Goal: Task Accomplishment & Management: Complete application form

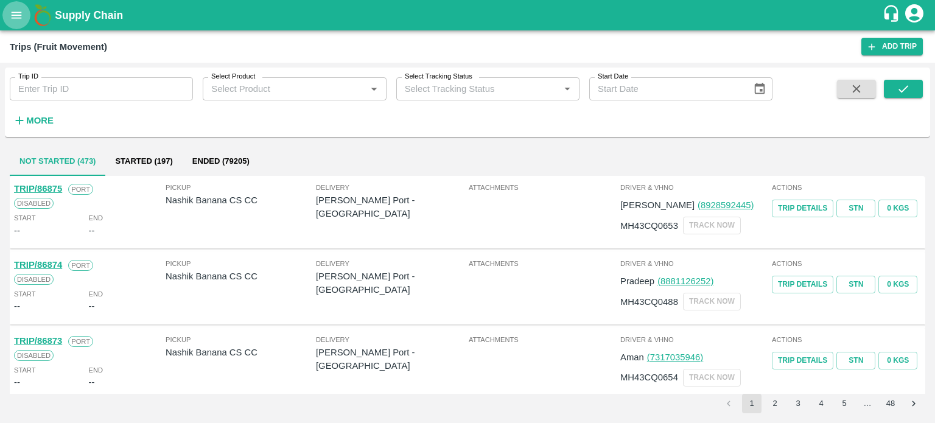
click at [18, 19] on icon "open drawer" at bounding box center [16, 15] width 13 height 13
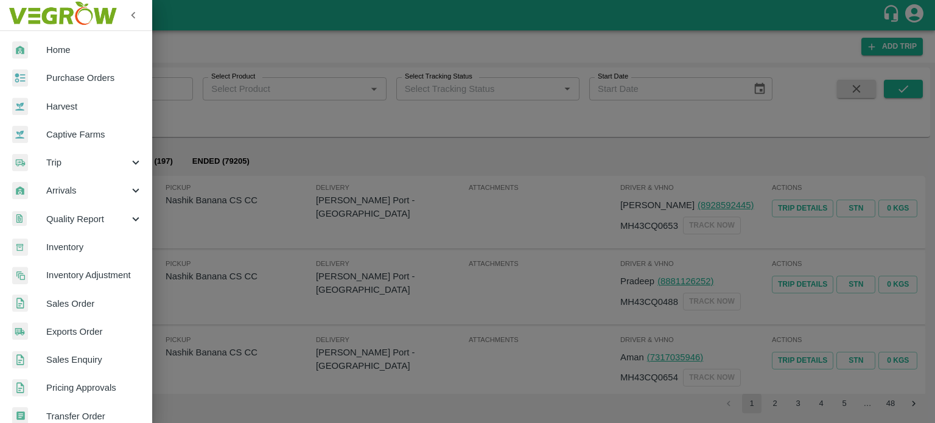
click at [64, 170] on div "Trip" at bounding box center [76, 162] width 152 height 28
click at [85, 218] on span "Material Movement" at bounding box center [99, 218] width 86 height 13
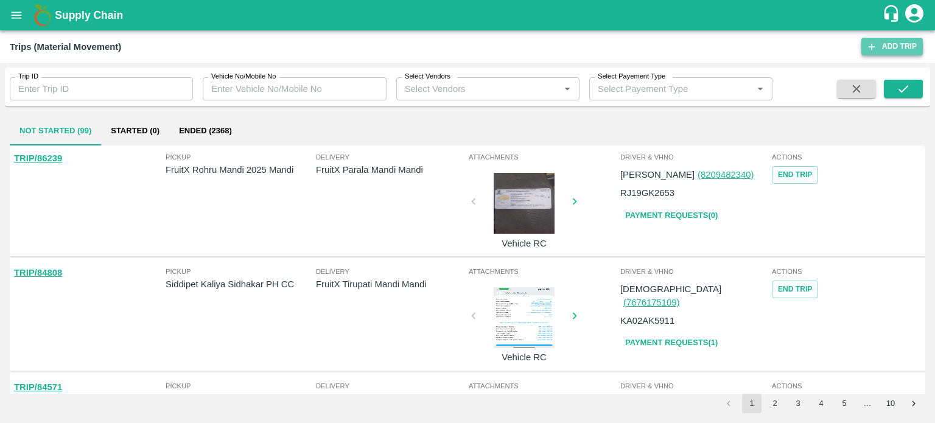
click at [893, 48] on link "Add Trip" at bounding box center [891, 47] width 61 height 18
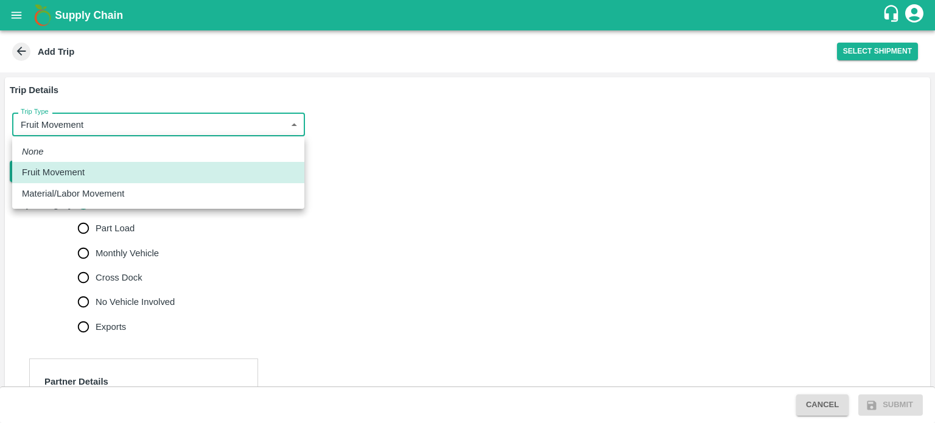
click at [61, 124] on body "Supply Chain Add Trip Select Shipment Trip Details Trip Type Fruit Movement 1 T…" at bounding box center [467, 211] width 935 height 423
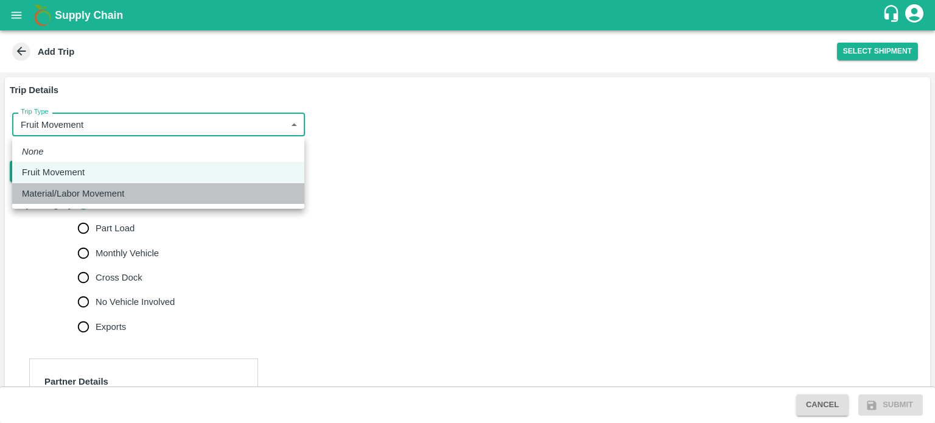
click at [60, 189] on p "Material/Labor Movement" at bounding box center [73, 193] width 102 height 13
type input "2"
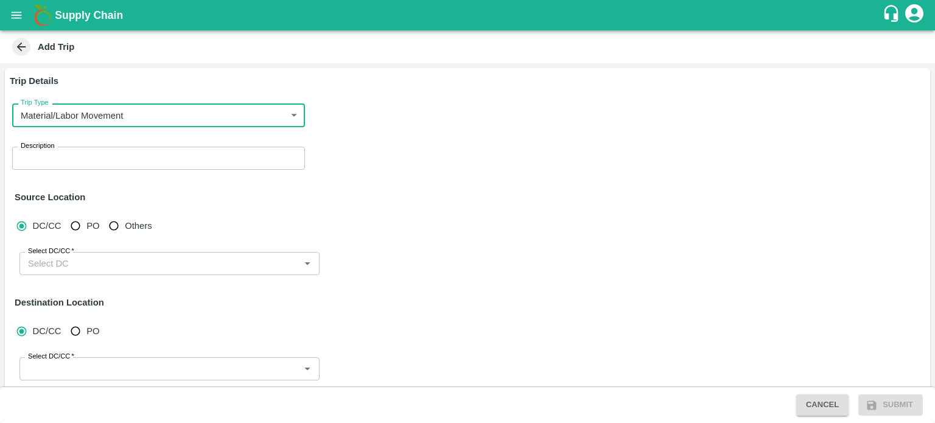
click at [75, 160] on textarea "Description" at bounding box center [159, 158] width 276 height 13
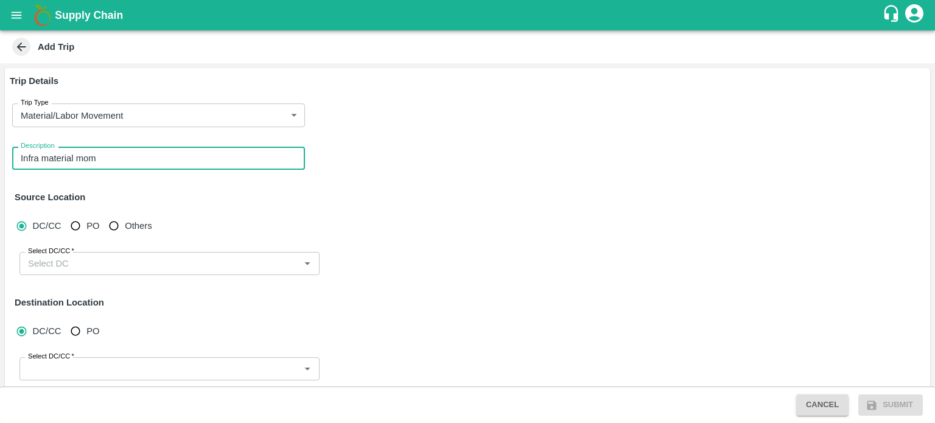
drag, startPoint x: 106, startPoint y: 156, endPoint x: 75, endPoint y: 155, distance: 31.1
click at [75, 155] on textarea "Infra material mom" at bounding box center [159, 158] width 276 height 13
type textarea "Infra material movement [GEOGRAPHIC_DATA] to [GEOGRAPHIC_DATA]"
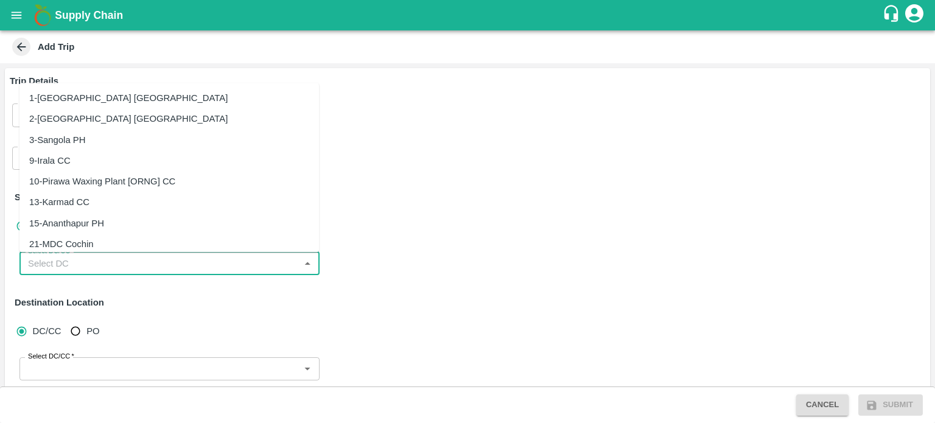
click at [66, 256] on input "Select DC/CC   *" at bounding box center [159, 264] width 273 height 16
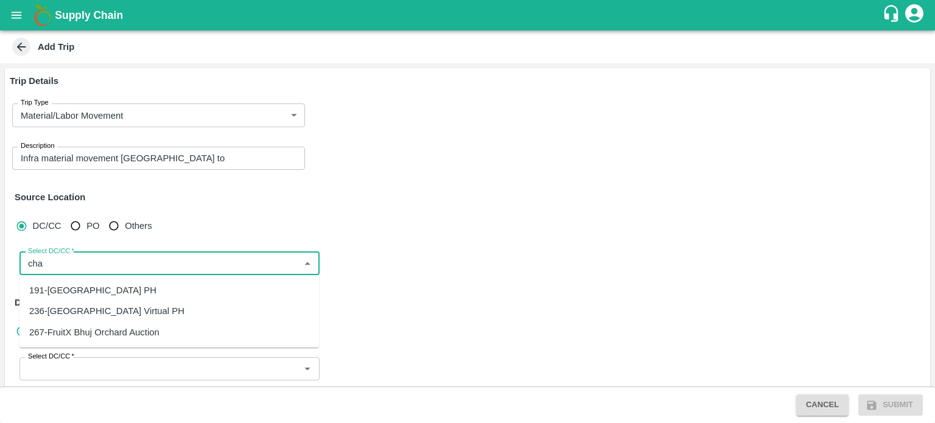
click at [81, 288] on div "191-[GEOGRAPHIC_DATA] PH" at bounding box center [92, 290] width 127 height 13
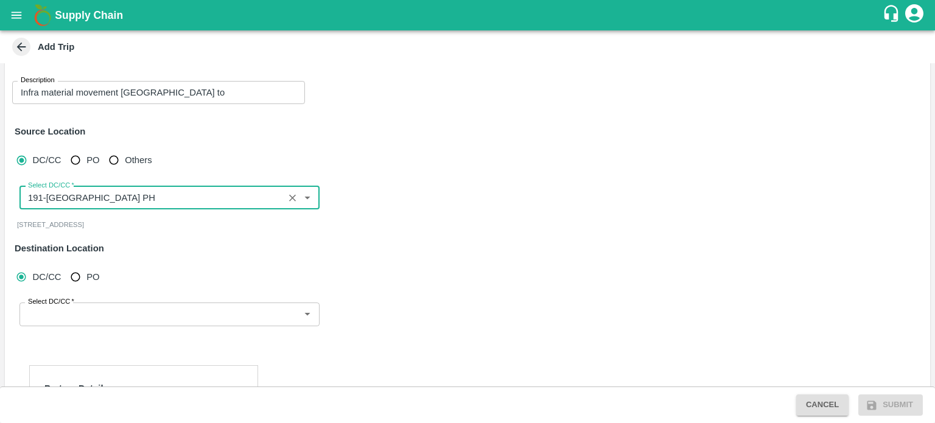
scroll to position [68, 0]
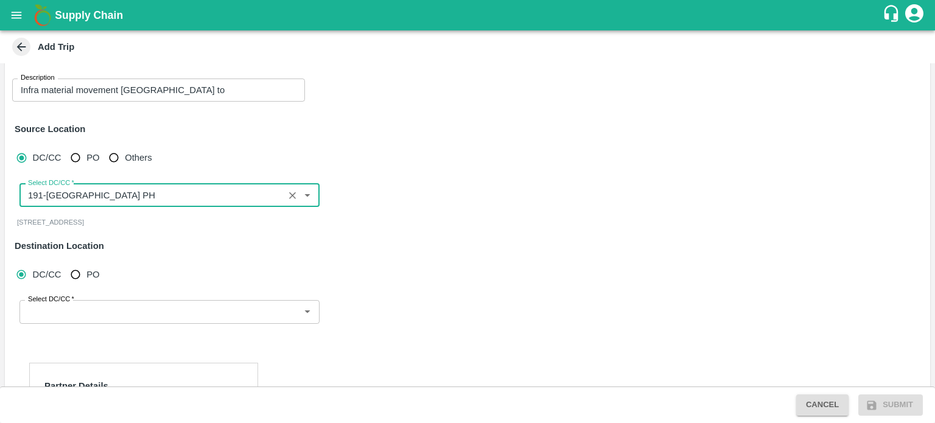
type input "191-[GEOGRAPHIC_DATA] PH"
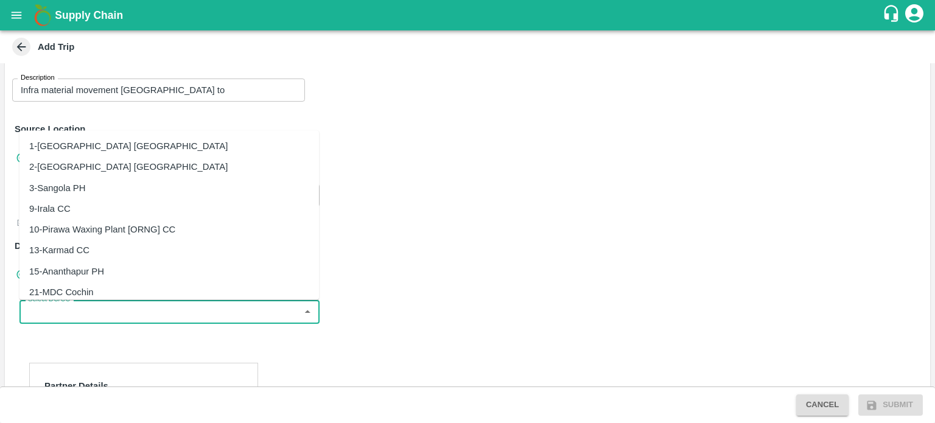
click at [63, 313] on input "Select DC/CC   *" at bounding box center [159, 312] width 273 height 16
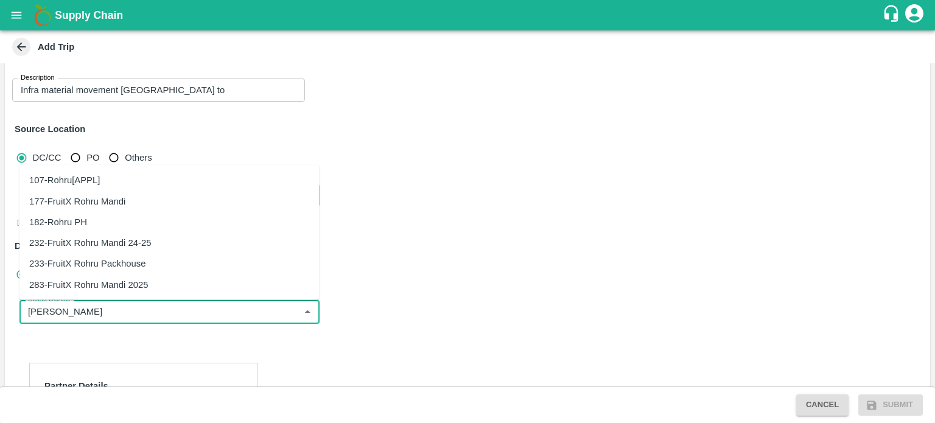
click at [104, 286] on div "283-FruitX Rohru Mandi 2025" at bounding box center [88, 283] width 119 height 13
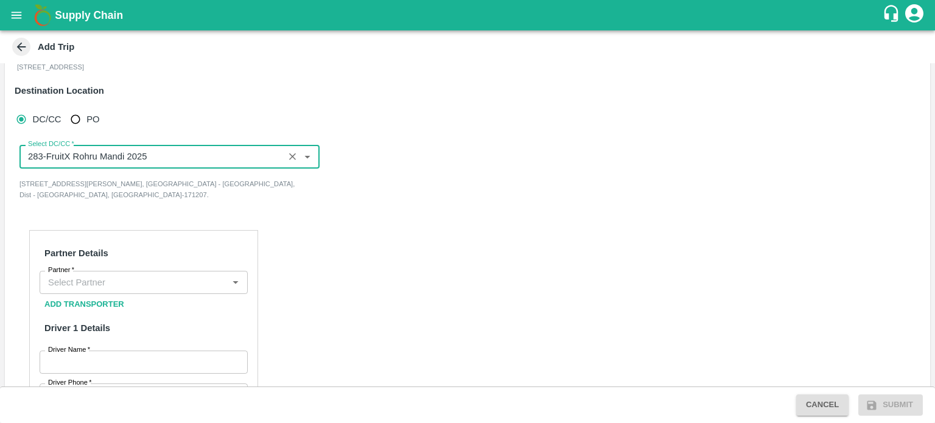
scroll to position [224, 0]
type input "283-FruitX Rohru Mandi 2025"
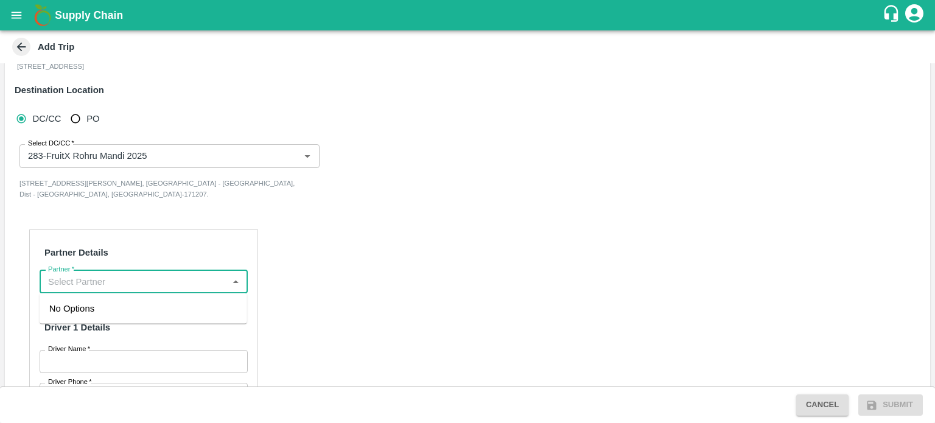
click at [91, 284] on input "Partner   *" at bounding box center [133, 282] width 181 height 16
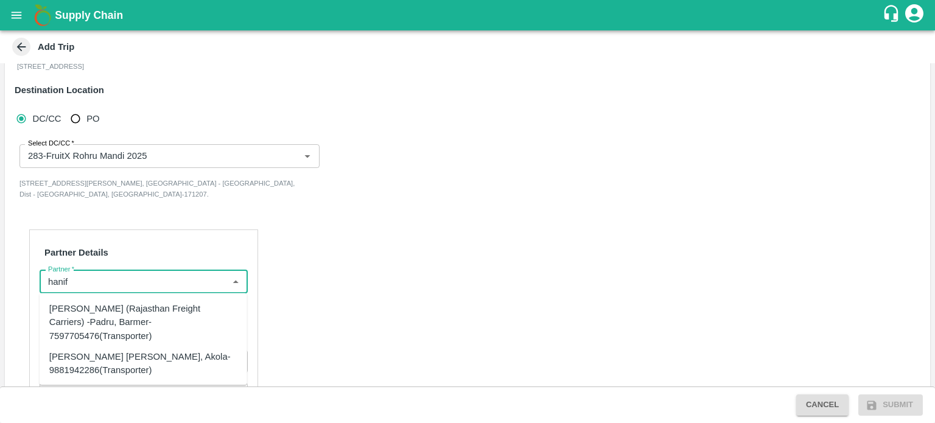
click at [102, 316] on div "[PERSON_NAME] (Rajasthan Freight Carriers) -Padru, Barmer-7597705476(Transporte…" at bounding box center [143, 322] width 188 height 41
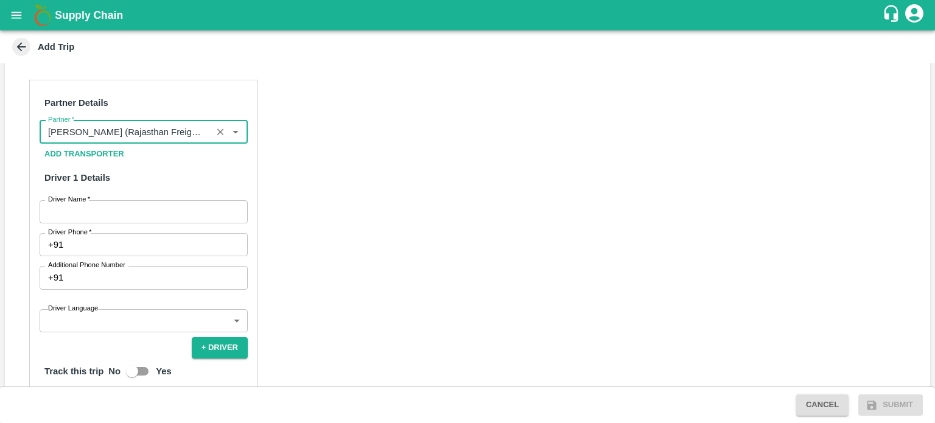
scroll to position [380, 0]
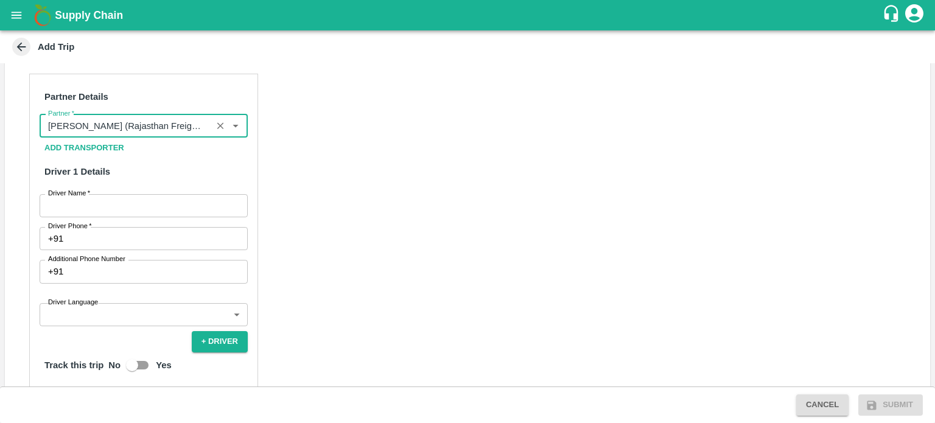
type input "[PERSON_NAME] (Rajasthan Freight Carriers) -Padru, Barmer-7597705476(Transporte…"
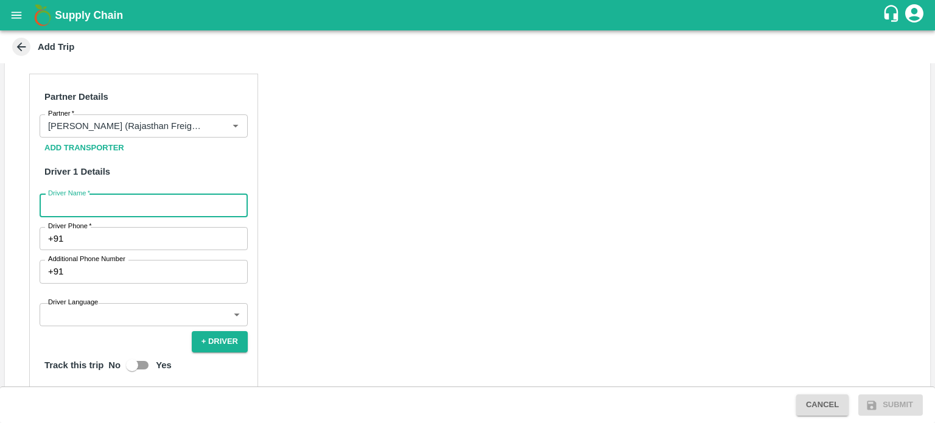
click at [77, 206] on input "Driver Name   *" at bounding box center [144, 205] width 208 height 23
type input "Rahul"
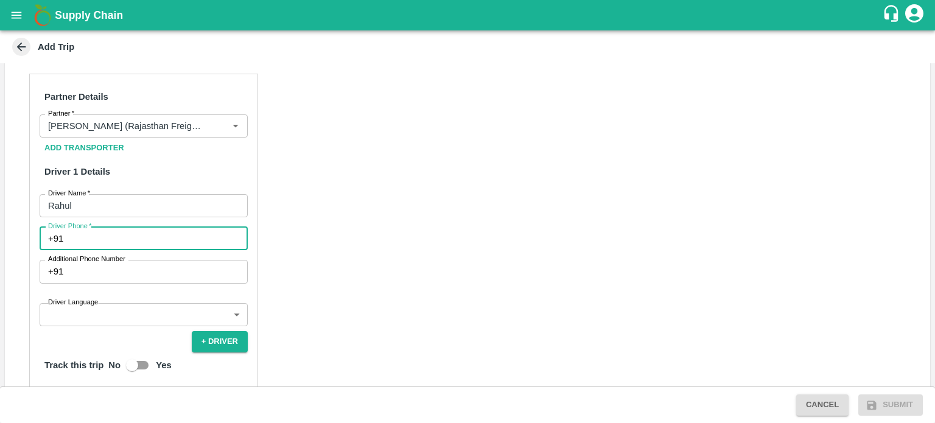
click at [155, 239] on input "Driver Phone   *" at bounding box center [157, 238] width 179 height 23
type input "9116504748"
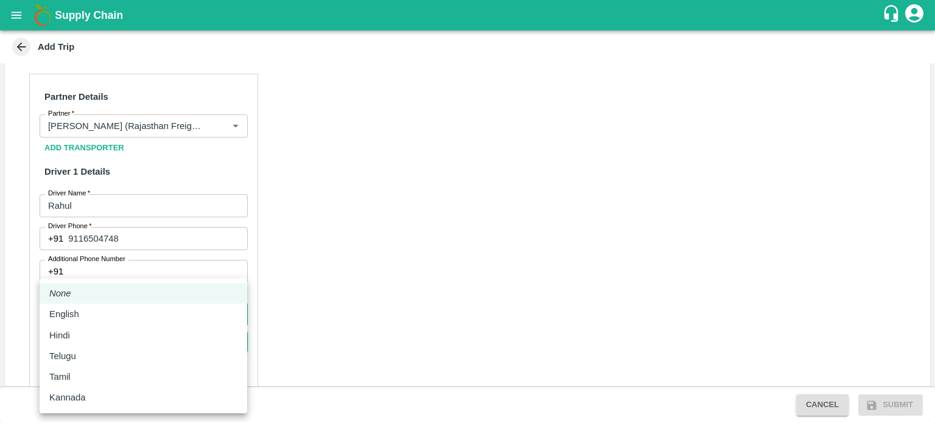
click at [81, 308] on body "Supply Chain Add Trip Trip Details Trip Type Material/Labor Movement 2 Trip Typ…" at bounding box center [467, 211] width 935 height 423
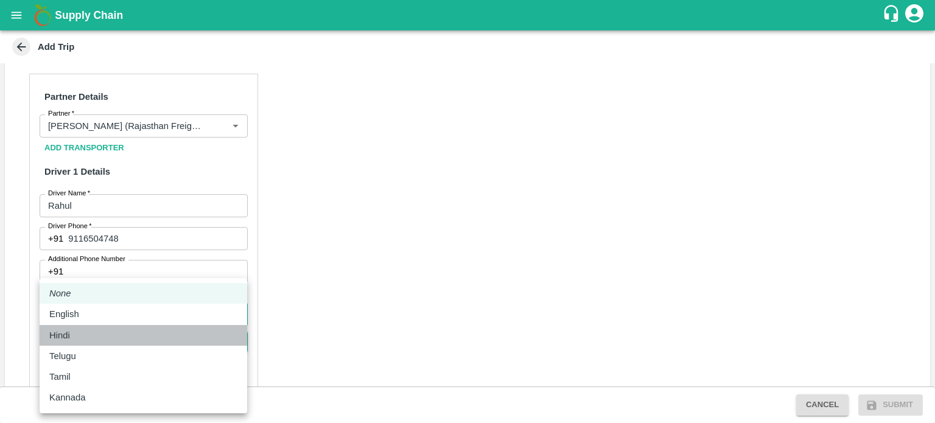
click at [68, 343] on li "Hindi" at bounding box center [143, 335] width 207 height 21
type input "hi"
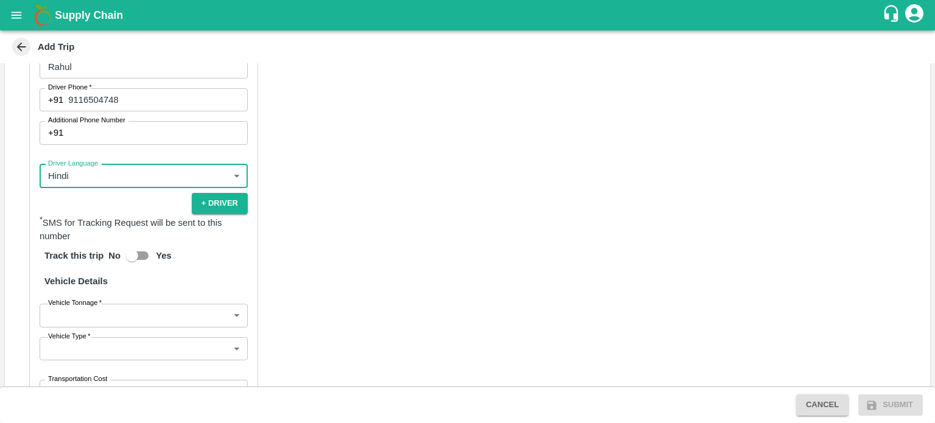
scroll to position [599, 0]
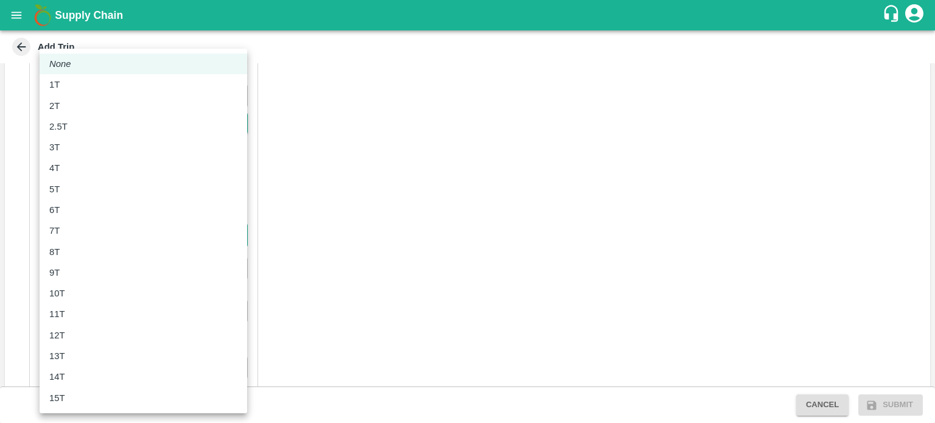
click at [88, 243] on body "Supply Chain Add Trip Trip Details Trip Type Material/Labor Movement 2 Trip Typ…" at bounding box center [467, 211] width 935 height 423
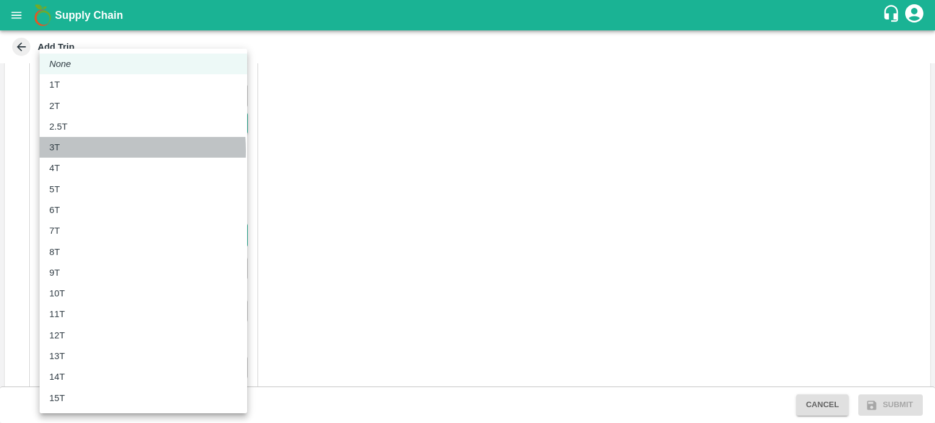
click at [60, 151] on div "3T" at bounding box center [57, 147] width 16 height 13
type input "3000"
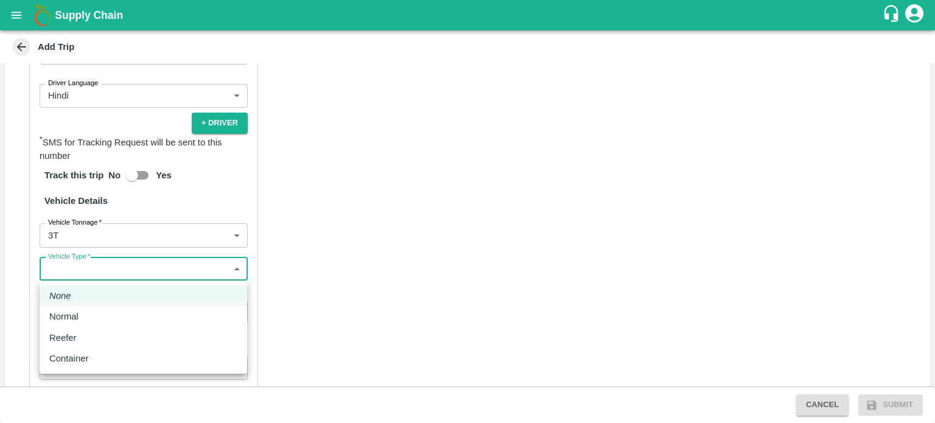
click at [104, 273] on body "Supply Chain Add Trip Trip Details Trip Type Material/Labor Movement 2 Trip Typ…" at bounding box center [467, 211] width 935 height 423
click at [63, 313] on p "Normal" at bounding box center [63, 316] width 29 height 13
type input "Normal"
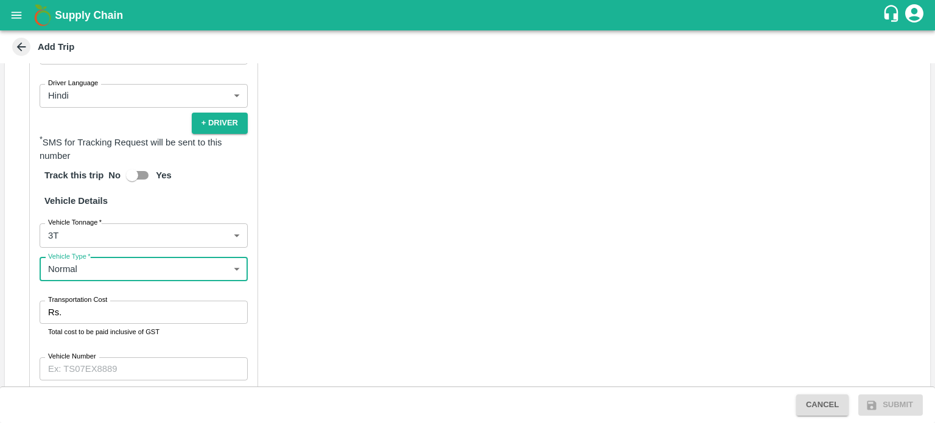
click at [75, 313] on input "Transportation Cost" at bounding box center [156, 312] width 181 height 23
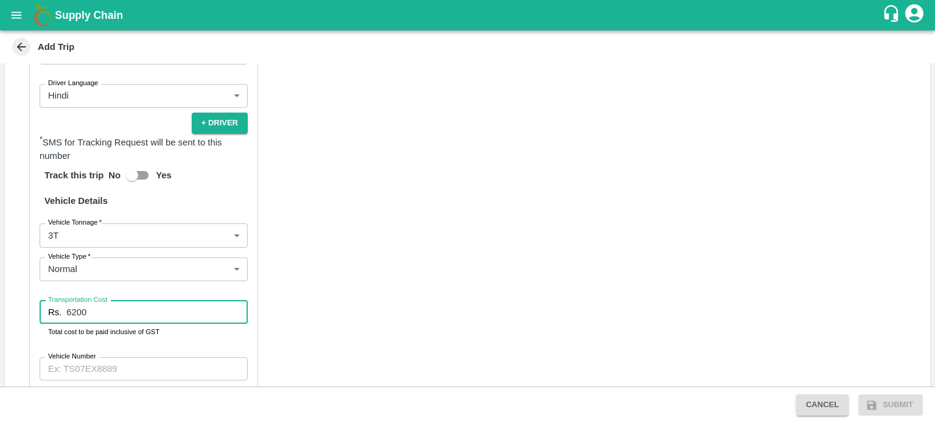
type input "6200"
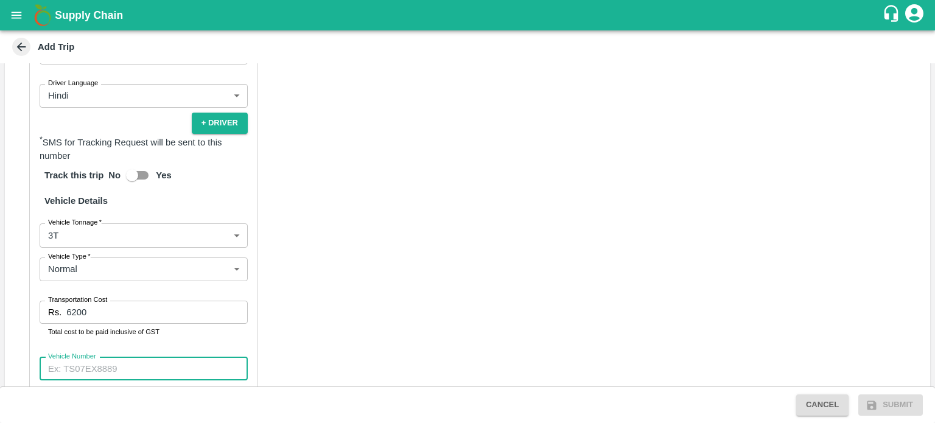
click at [75, 371] on input "Vehicle Number" at bounding box center [144, 368] width 208 height 23
type input "HP10A4811"
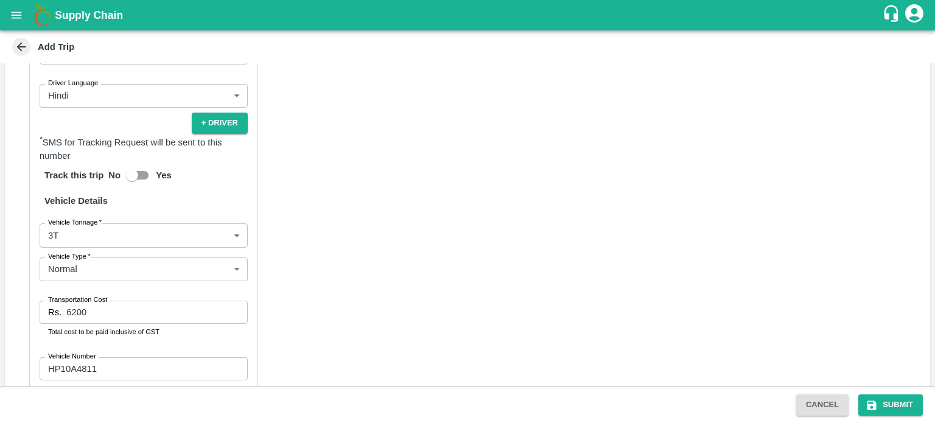
click at [344, 363] on div "Partner Details Partner   * Partner Add Transporter Driver 1 Details Driver Nam…" at bounding box center [467, 173] width 925 height 666
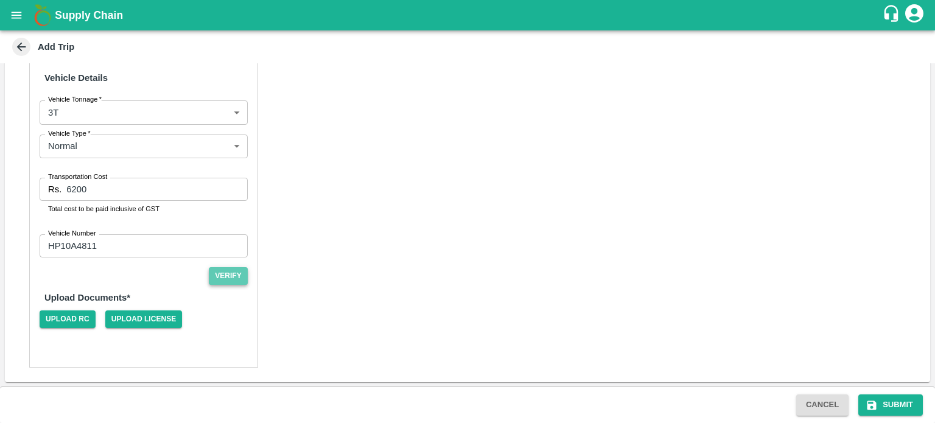
click at [219, 277] on button "Verify" at bounding box center [228, 276] width 39 height 18
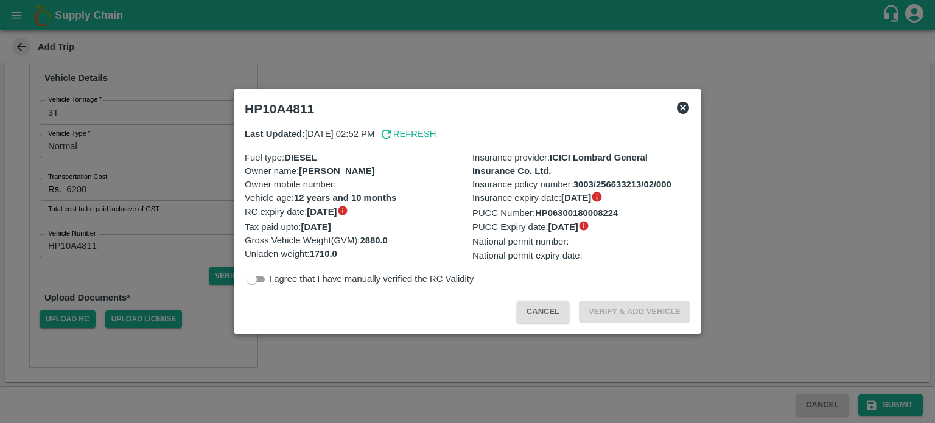
click at [685, 112] on icon at bounding box center [683, 108] width 12 height 12
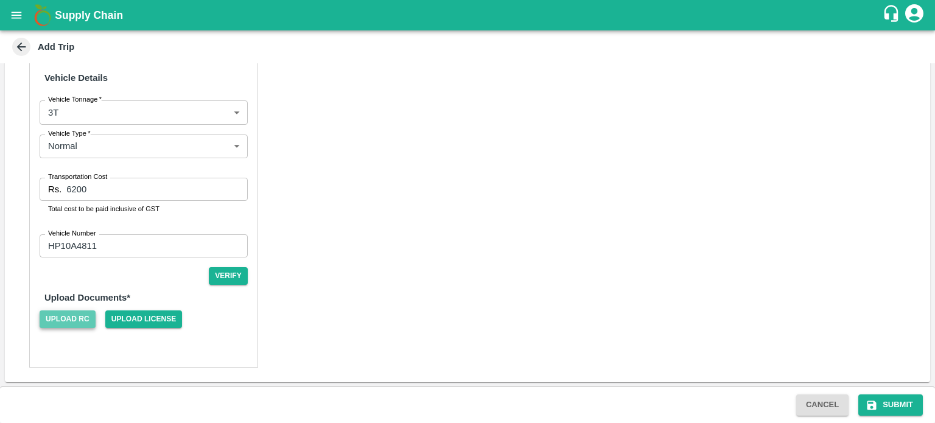
click at [51, 316] on span "Upload RC" at bounding box center [68, 319] width 56 height 18
click at [0, 0] on input "Upload RC" at bounding box center [0, 0] width 0 height 0
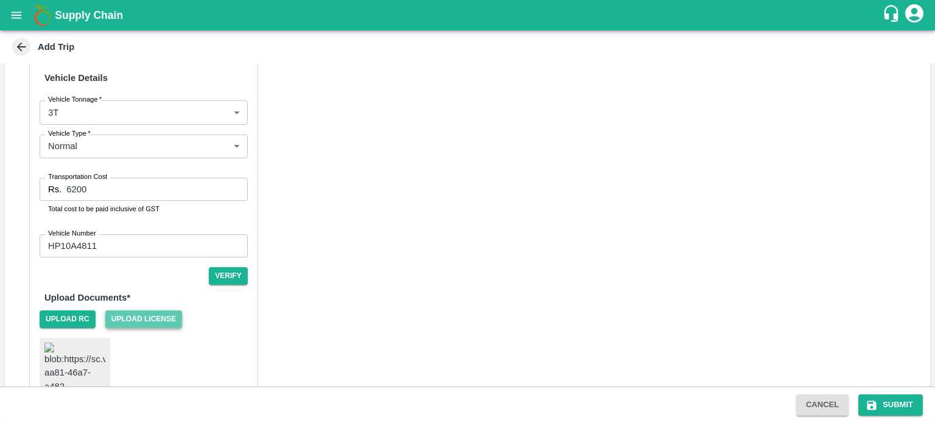
click at [150, 322] on span "Upload License" at bounding box center [143, 319] width 77 height 18
click at [0, 0] on input "Upload License" at bounding box center [0, 0] width 0 height 0
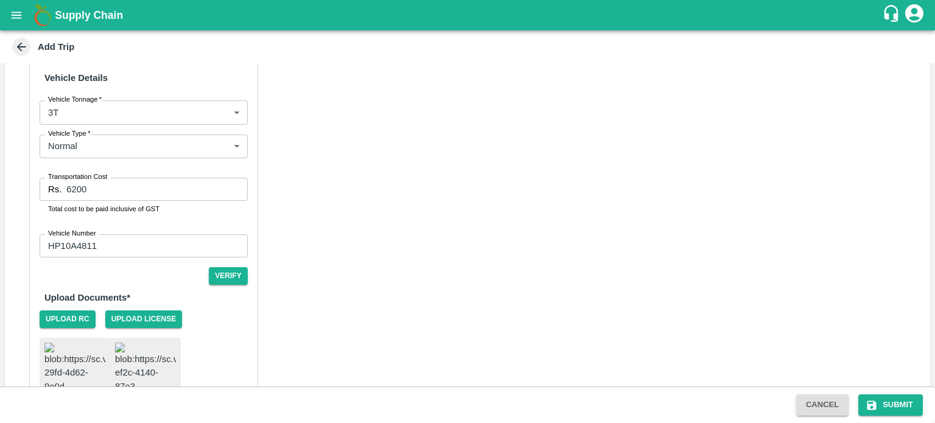
scroll to position [824, 0]
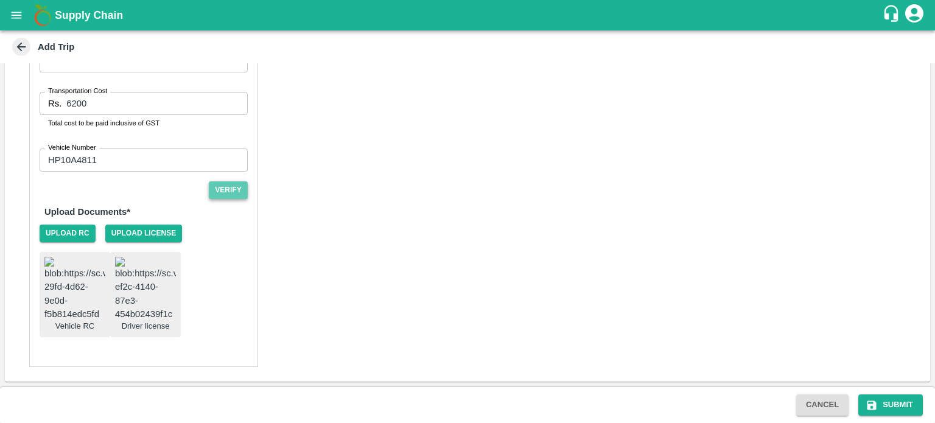
click at [225, 181] on button "Verify" at bounding box center [228, 190] width 39 height 18
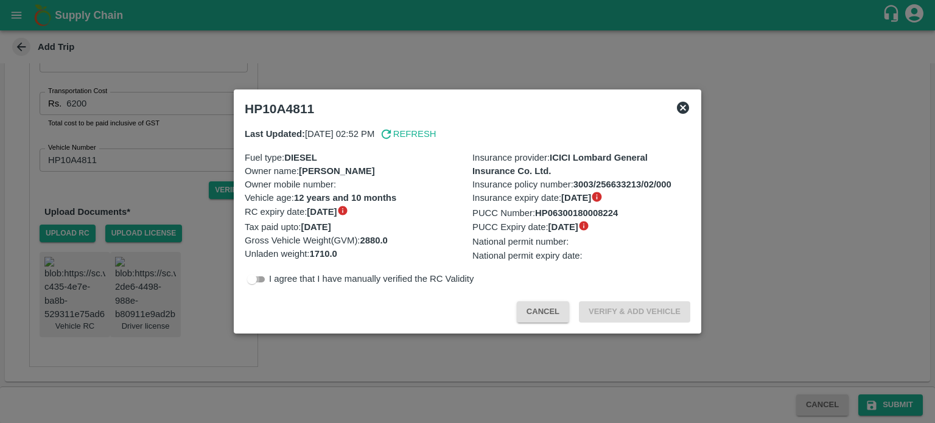
click at [258, 277] on input "checkbox" at bounding box center [252, 279] width 44 height 15
checkbox input "true"
click at [641, 310] on button "Verify & Add Vehicle" at bounding box center [634, 311] width 111 height 21
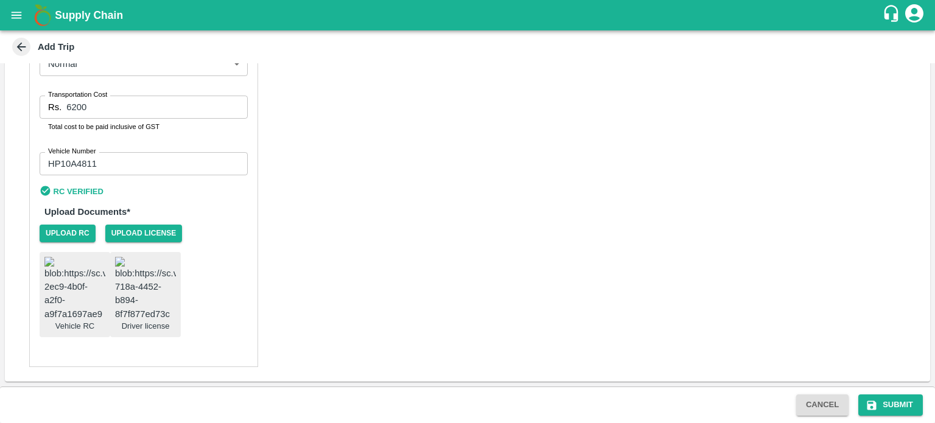
scroll to position [820, 0]
click at [898, 405] on button "Submit" at bounding box center [890, 404] width 64 height 21
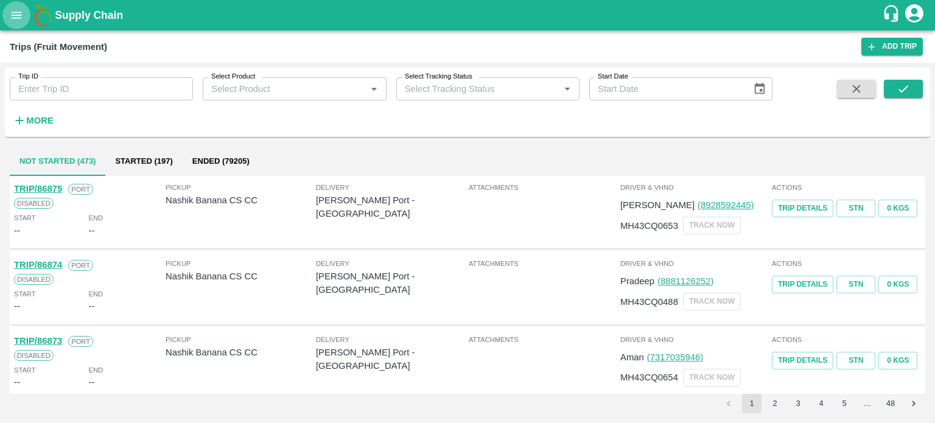
click at [15, 23] on button "open drawer" at bounding box center [16, 15] width 28 height 28
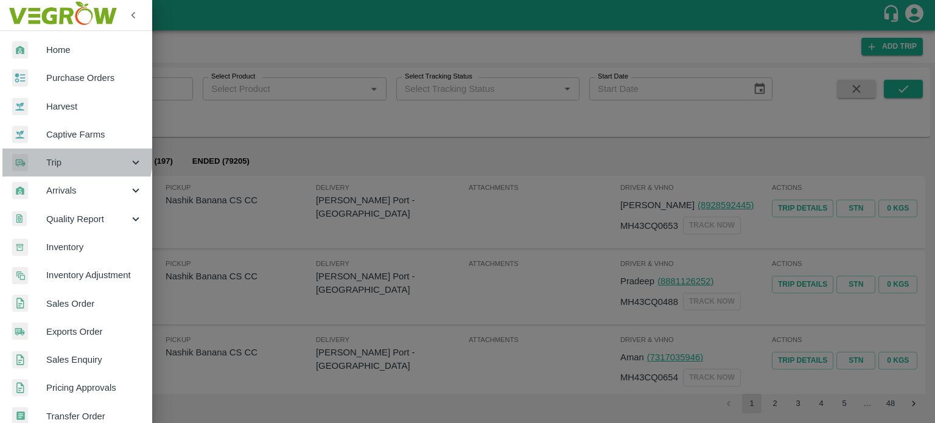
click at [55, 153] on div "Trip" at bounding box center [76, 162] width 152 height 28
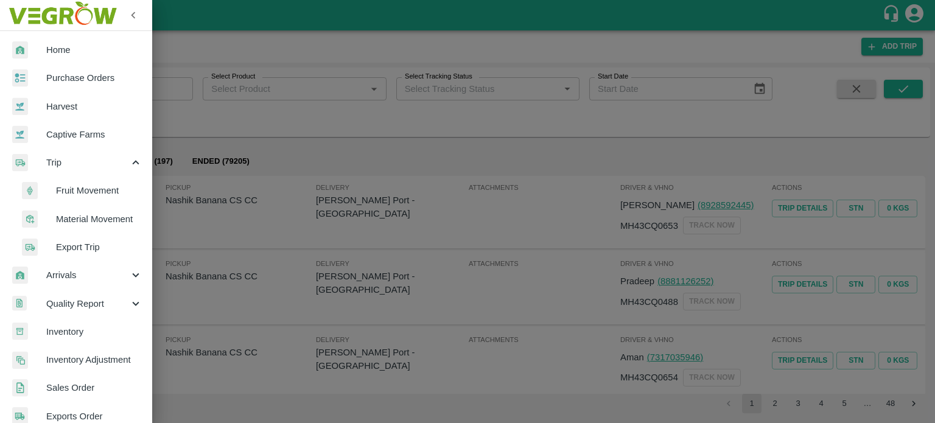
click at [78, 221] on span "Material Movement" at bounding box center [99, 218] width 86 height 13
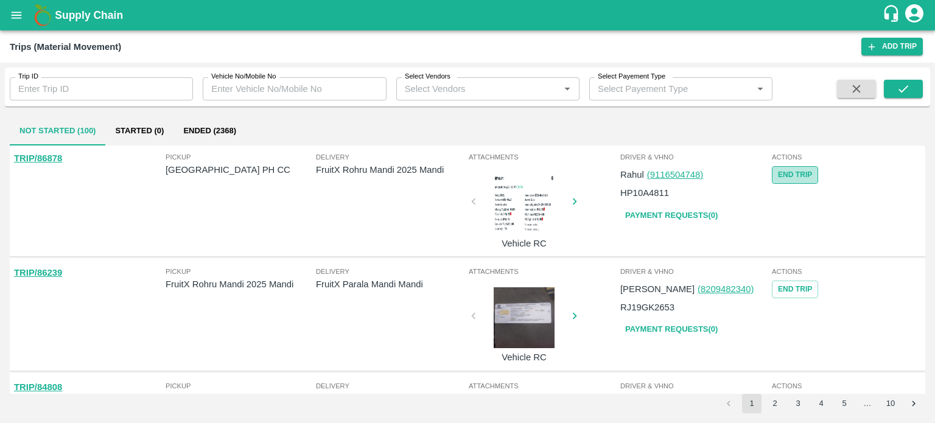
click at [793, 175] on button "End Trip" at bounding box center [795, 175] width 46 height 18
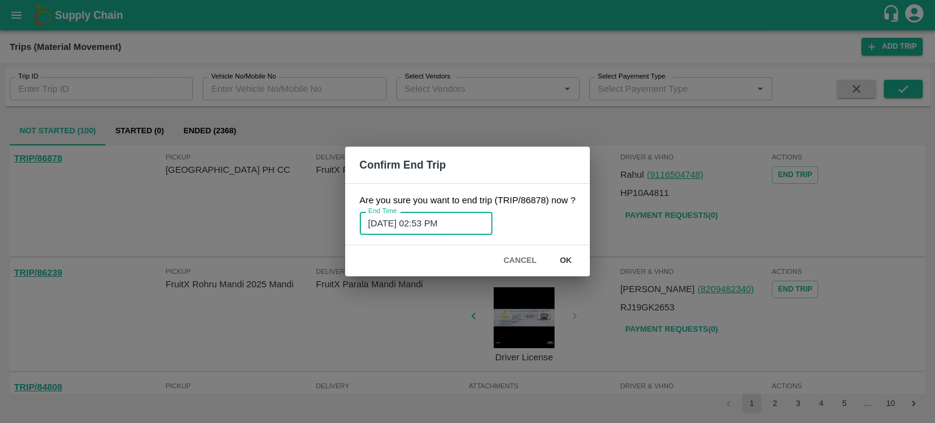
click at [461, 229] on input "[DATE] 02:53 PM" at bounding box center [422, 223] width 124 height 23
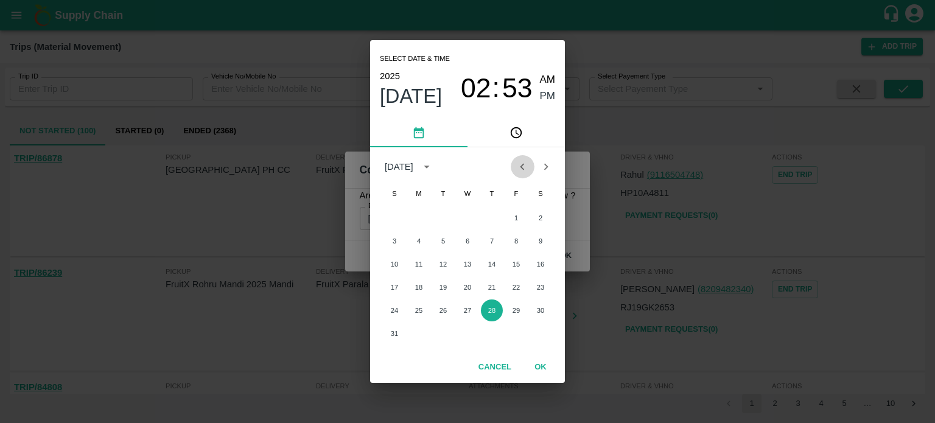
click at [524, 168] on icon "Previous month" at bounding box center [521, 166] width 13 height 13
click at [441, 242] on button "8" at bounding box center [443, 241] width 22 height 22
type input "[DATE] 02:53 PM"
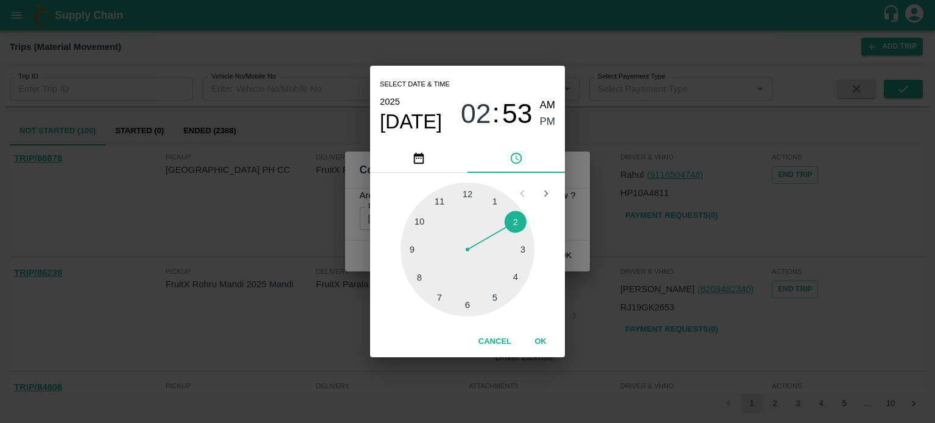
click at [543, 344] on button "OK" at bounding box center [540, 341] width 39 height 21
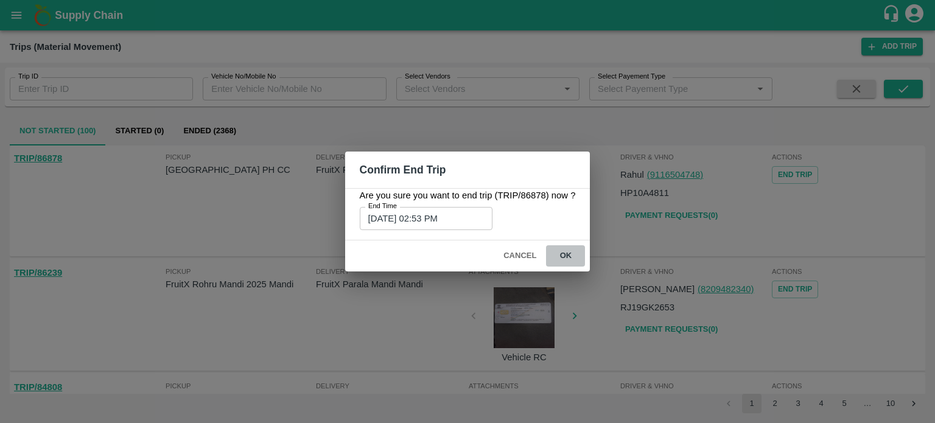
click at [562, 256] on button "ok" at bounding box center [565, 255] width 39 height 21
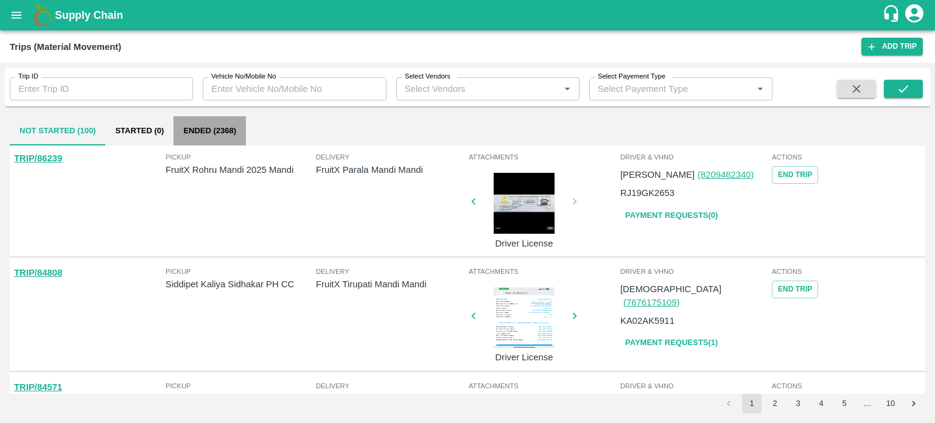
click at [214, 134] on button "Ended (2368)" at bounding box center [209, 130] width 72 height 29
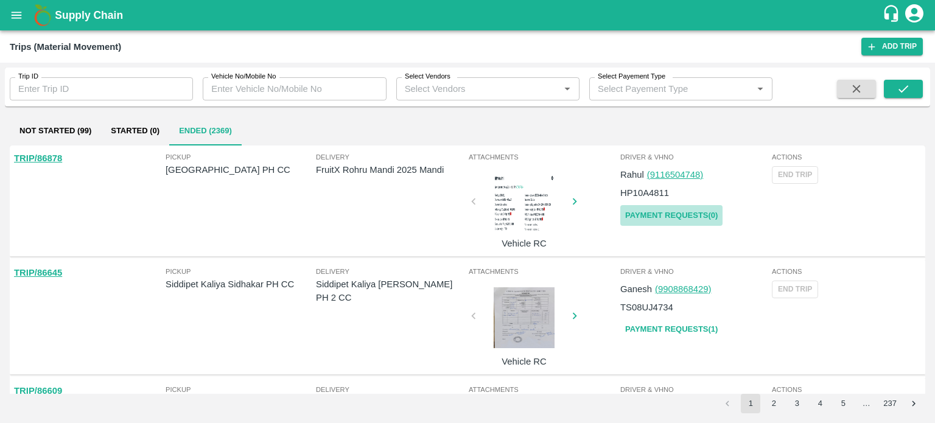
click at [681, 214] on link "Payment Requests( 0 )" at bounding box center [671, 215] width 102 height 21
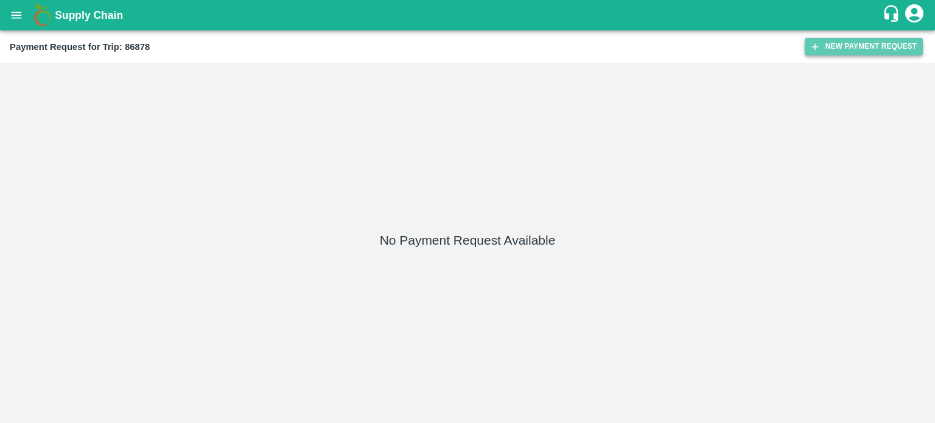
click at [828, 44] on button "New Payment Request" at bounding box center [863, 47] width 118 height 18
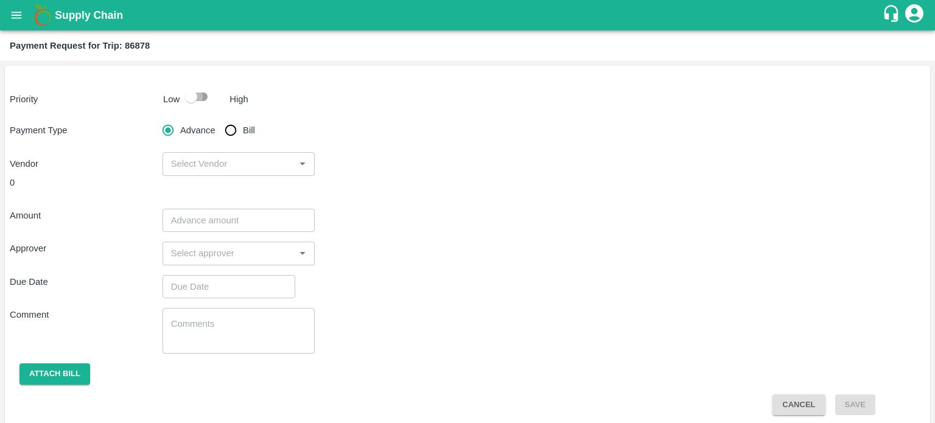
click at [204, 95] on input "checkbox" at bounding box center [190, 96] width 69 height 23
checkbox input "true"
click at [226, 133] on input "Bill" at bounding box center [230, 130] width 24 height 24
radio input "true"
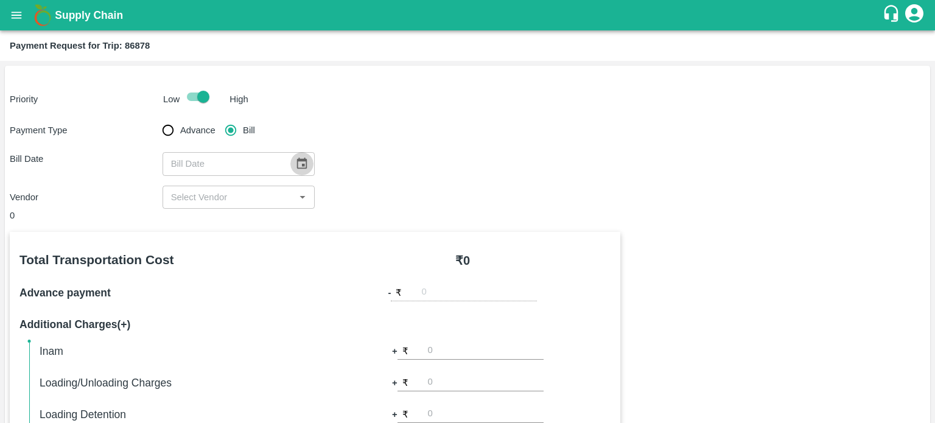
click at [290, 164] on button "Choose date" at bounding box center [301, 163] width 23 height 23
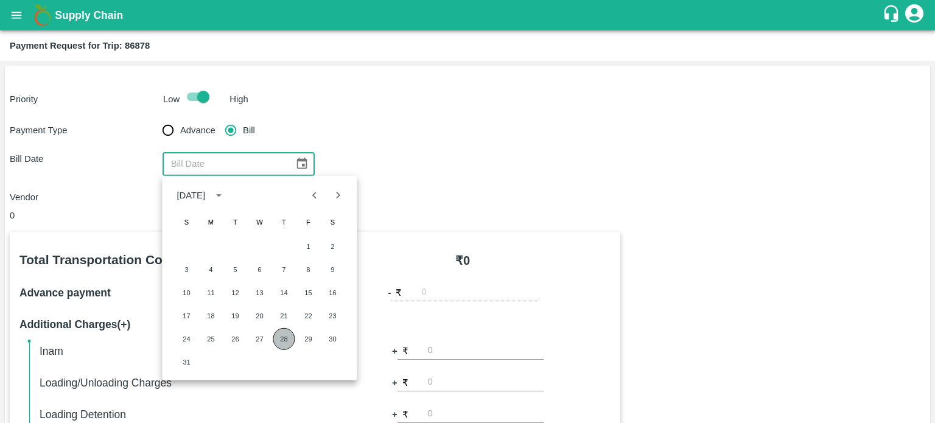
click at [285, 340] on button "28" at bounding box center [284, 339] width 22 height 22
type input "28/08/2025"
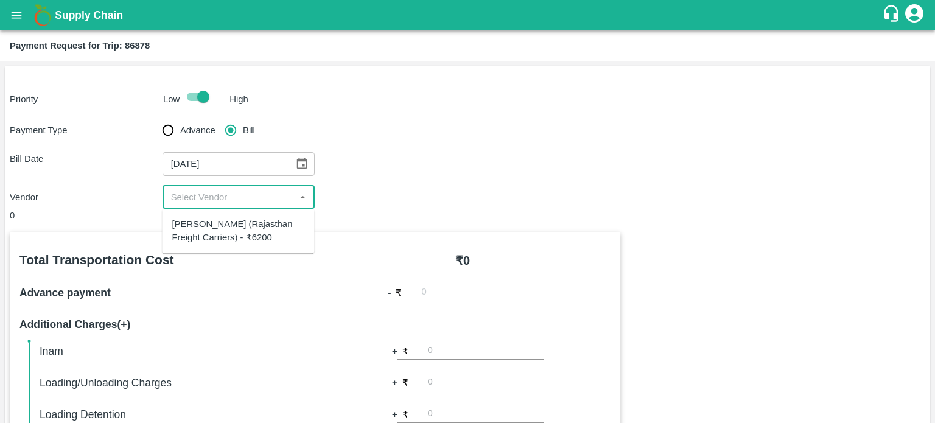
click at [187, 192] on input "input" at bounding box center [228, 197] width 125 height 16
click at [227, 233] on div "Hanif Khan (Rajasthan Freight Carriers) - ₹6200" at bounding box center [238, 230] width 133 height 27
type input "Hanif Khan (Rajasthan Freight Carriers) - ₹6200"
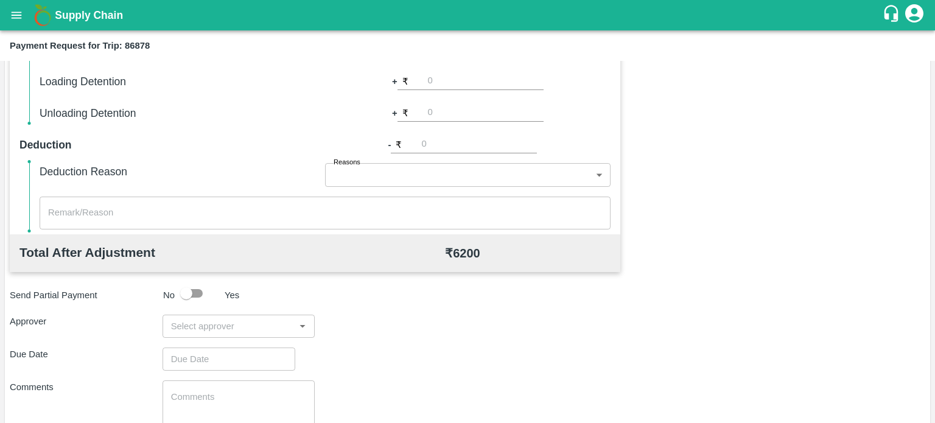
scroll to position [333, 0]
click at [231, 326] on input "input" at bounding box center [228, 326] width 125 height 16
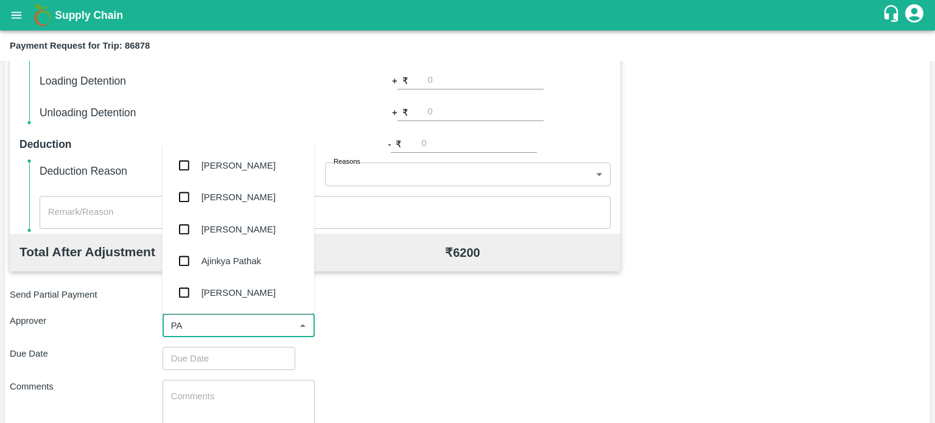
type input "PAL"
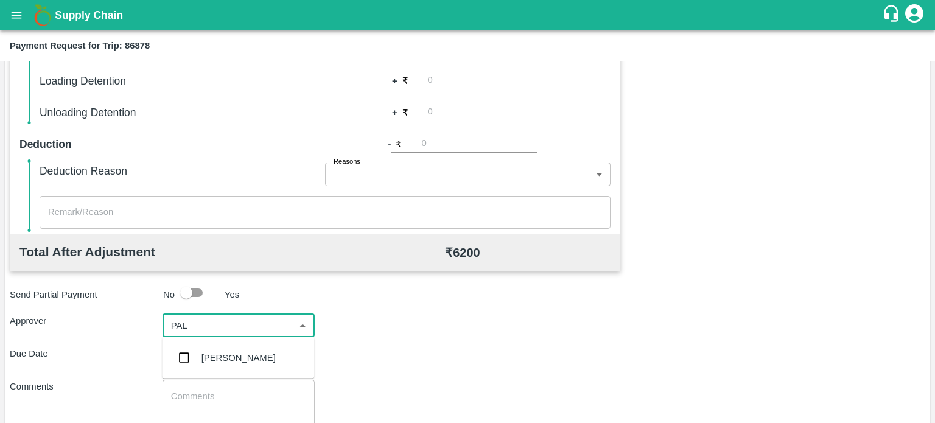
click at [221, 352] on div "Palwinder Singh" at bounding box center [238, 357] width 74 height 13
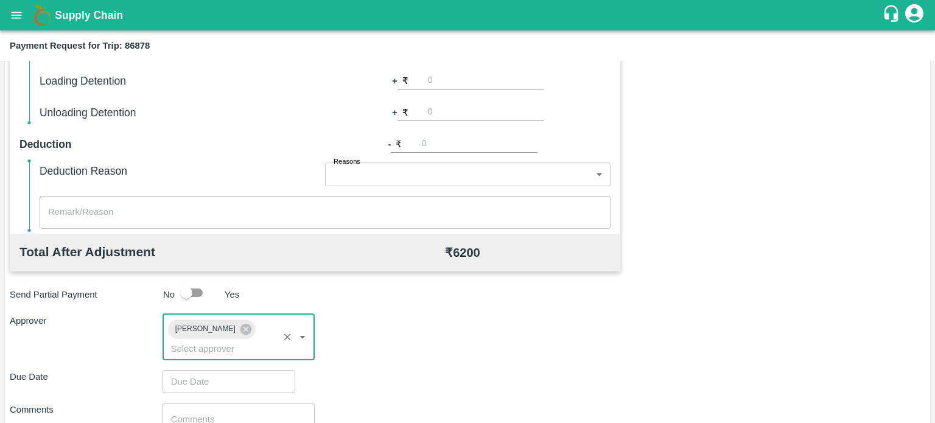
scroll to position [436, 0]
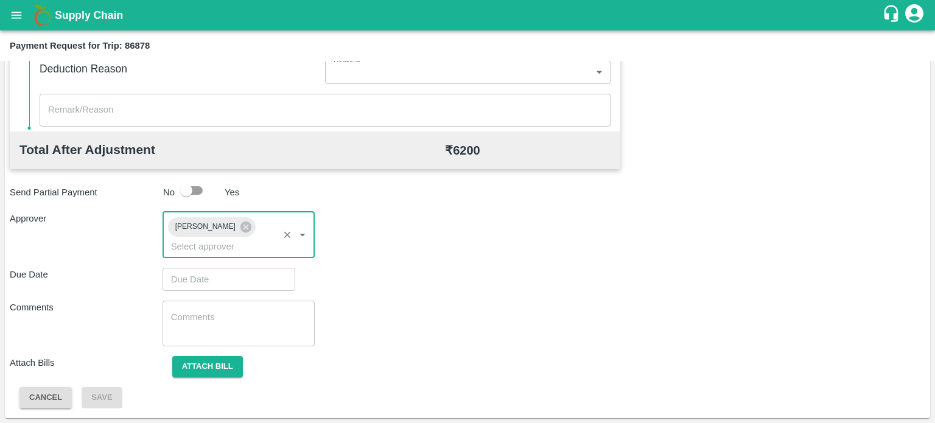
type input "DD/MM/YYYY hh:mm aa"
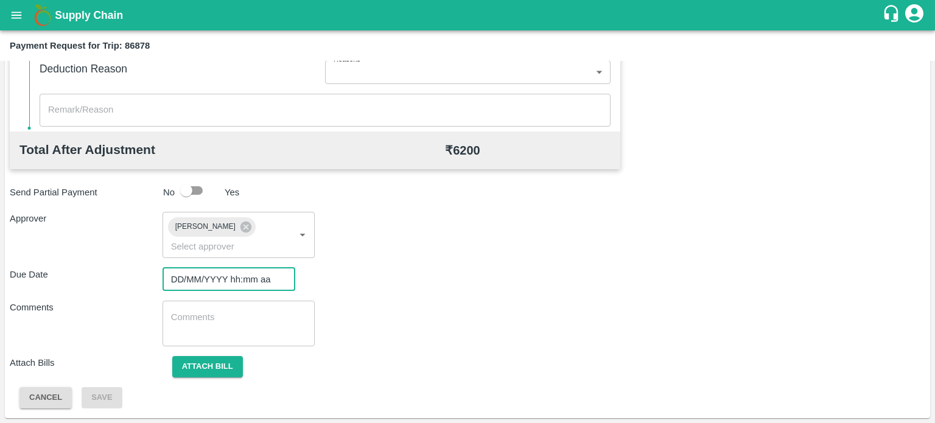
click at [220, 284] on input "DD/MM/YYYY hh:mm aa" at bounding box center [224, 279] width 124 height 23
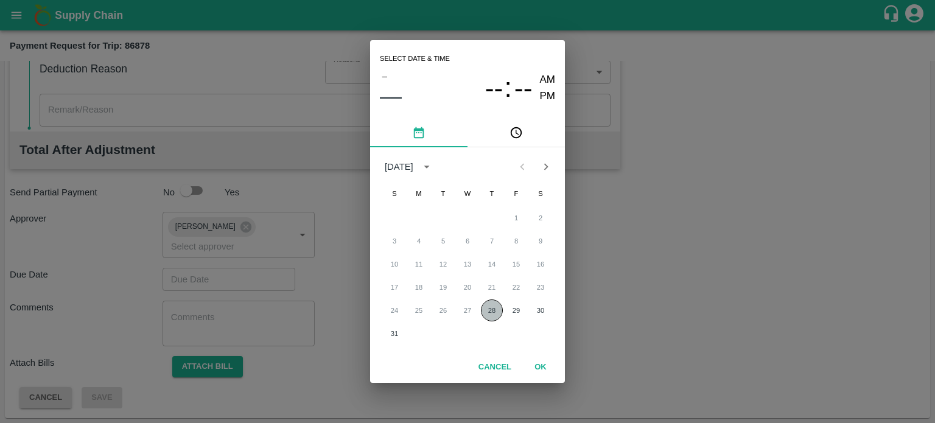
click at [487, 315] on button "28" at bounding box center [492, 310] width 22 height 22
type input "28/08/2025 12:00 AM"
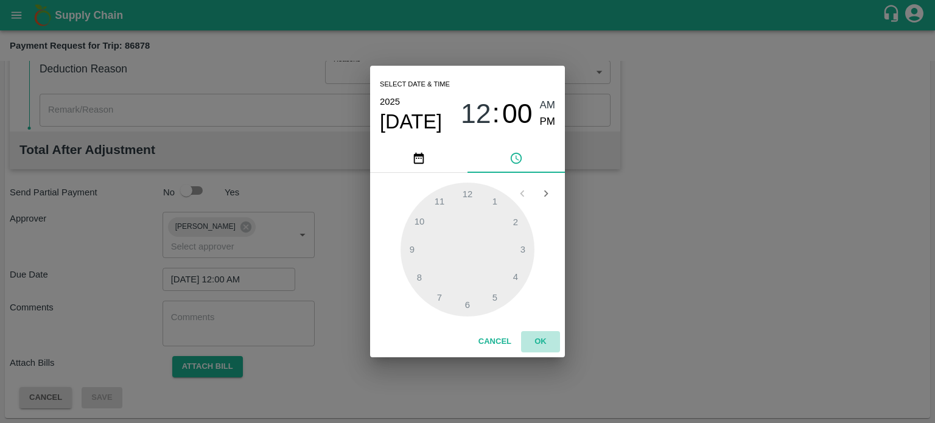
click at [533, 339] on button "OK" at bounding box center [540, 341] width 39 height 21
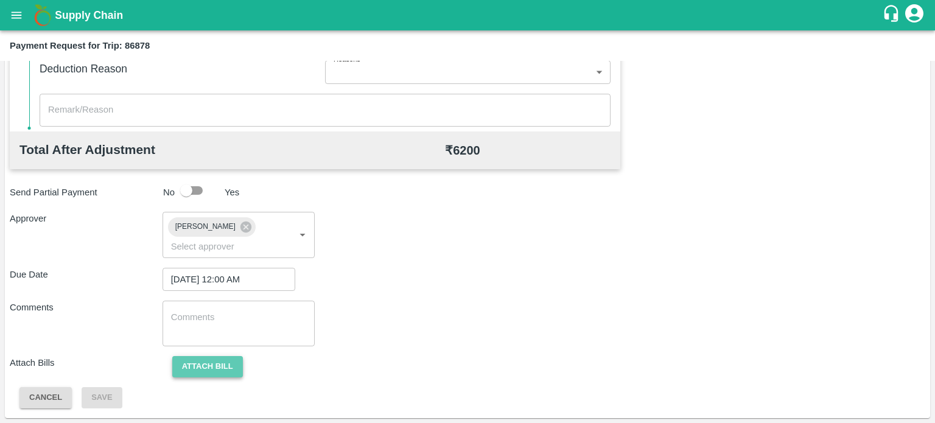
click at [204, 365] on button "Attach bill" at bounding box center [207, 366] width 71 height 21
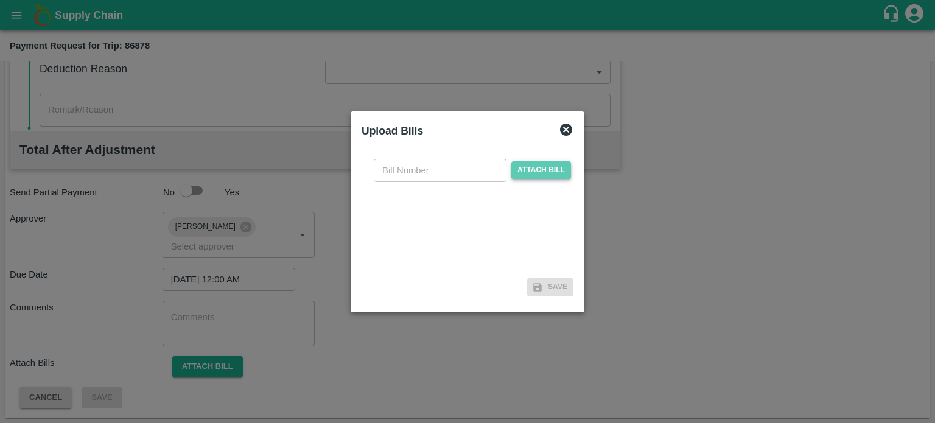
click at [536, 166] on span "Attach bill" at bounding box center [541, 170] width 60 height 18
click at [0, 0] on input "Attach bill" at bounding box center [0, 0] width 0 height 0
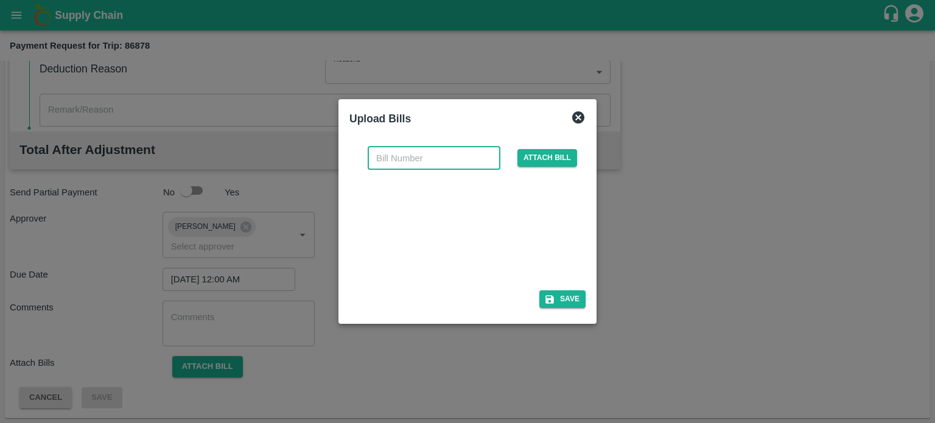
click at [406, 153] on input "text" at bounding box center [434, 158] width 133 height 23
type input "6665"
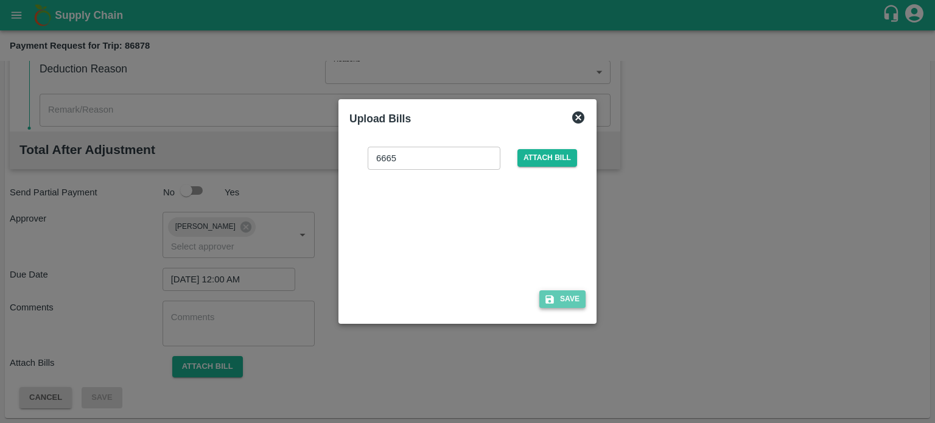
click at [575, 301] on button "Save" at bounding box center [562, 299] width 46 height 18
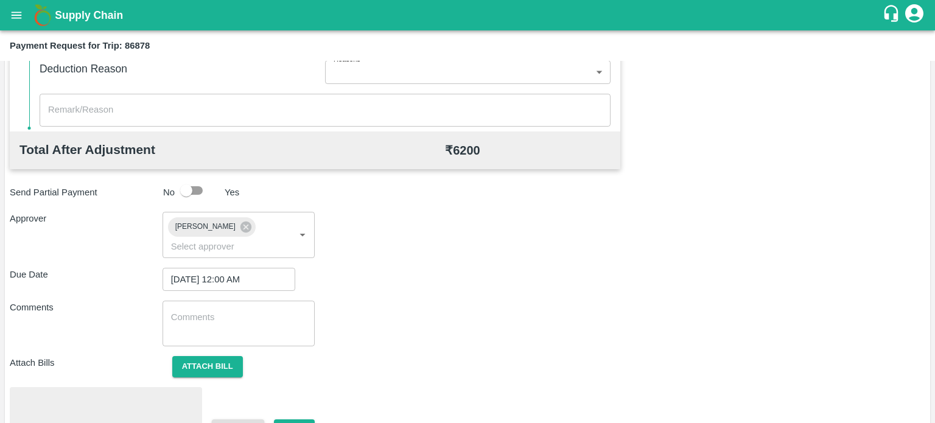
scroll to position [500, 0]
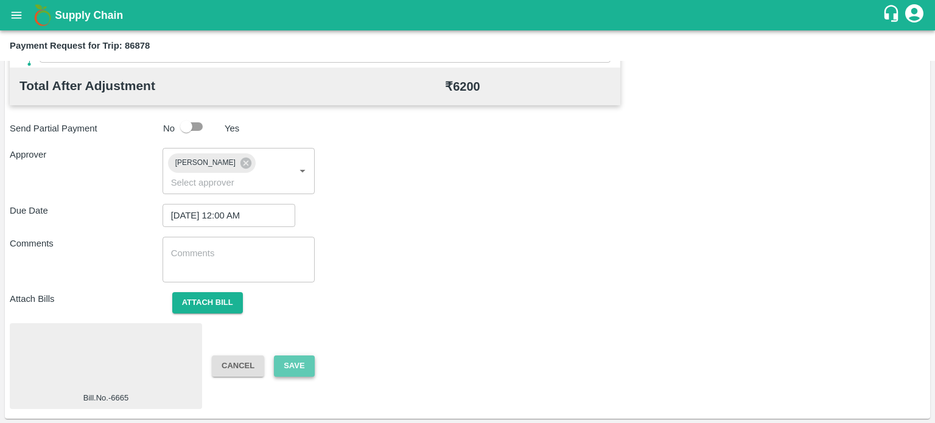
click at [299, 362] on button "Save" at bounding box center [294, 365] width 40 height 21
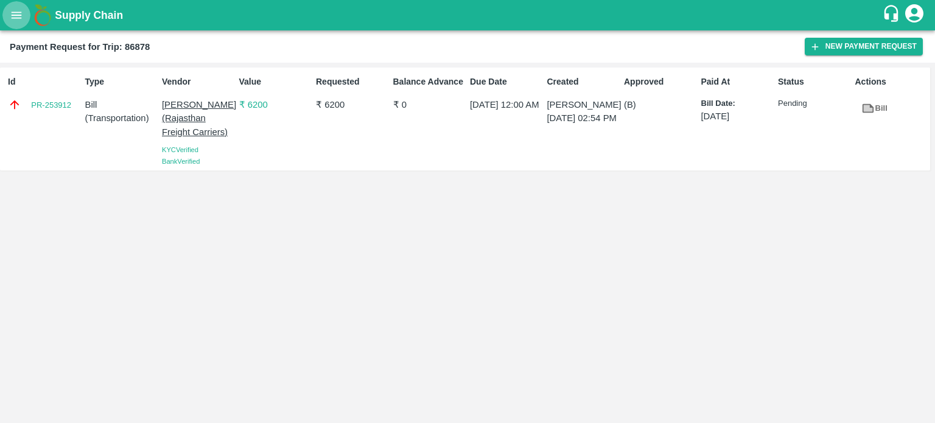
click at [18, 12] on icon "open drawer" at bounding box center [16, 15] width 13 height 13
